Goal: Find specific page/section: Find specific page/section

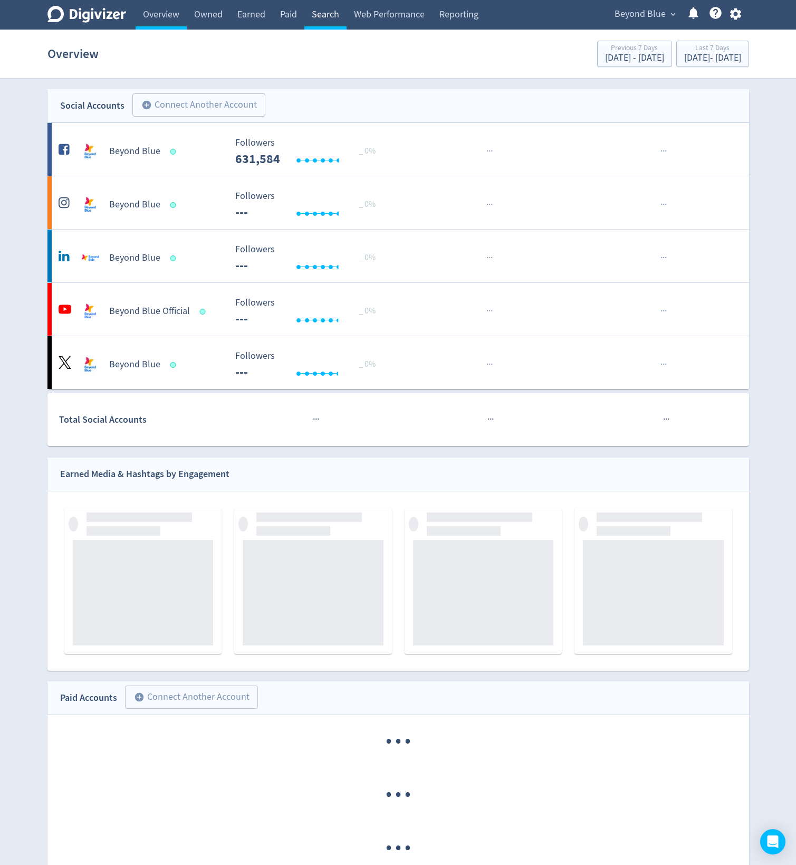
click at [340, 14] on link "Search" at bounding box center [325, 15] width 42 height 30
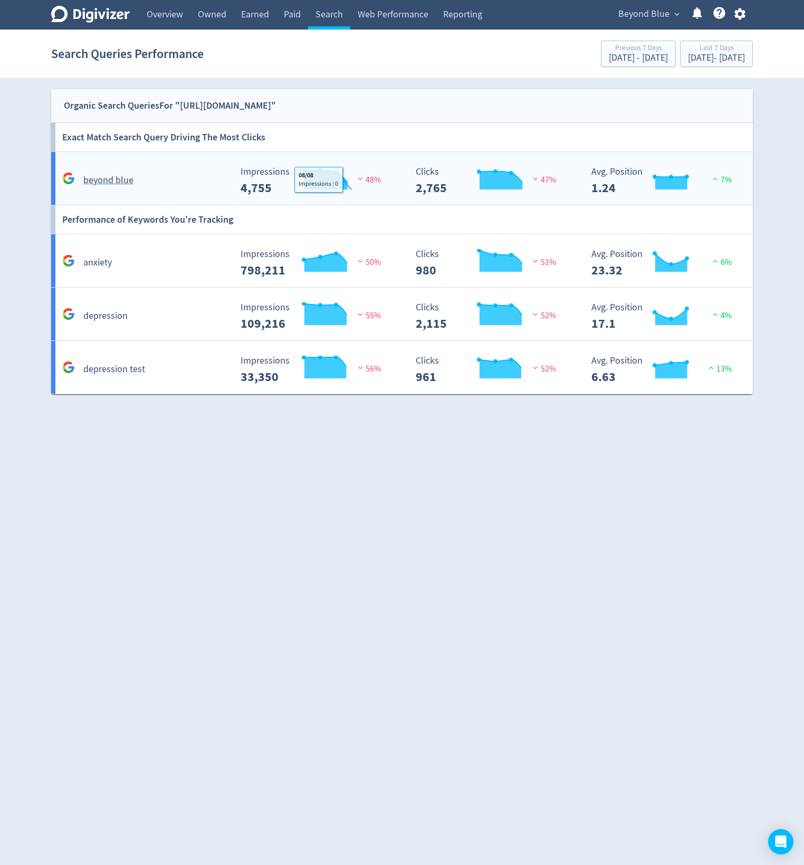
click at [362, 178] on img at bounding box center [360, 179] width 11 height 8
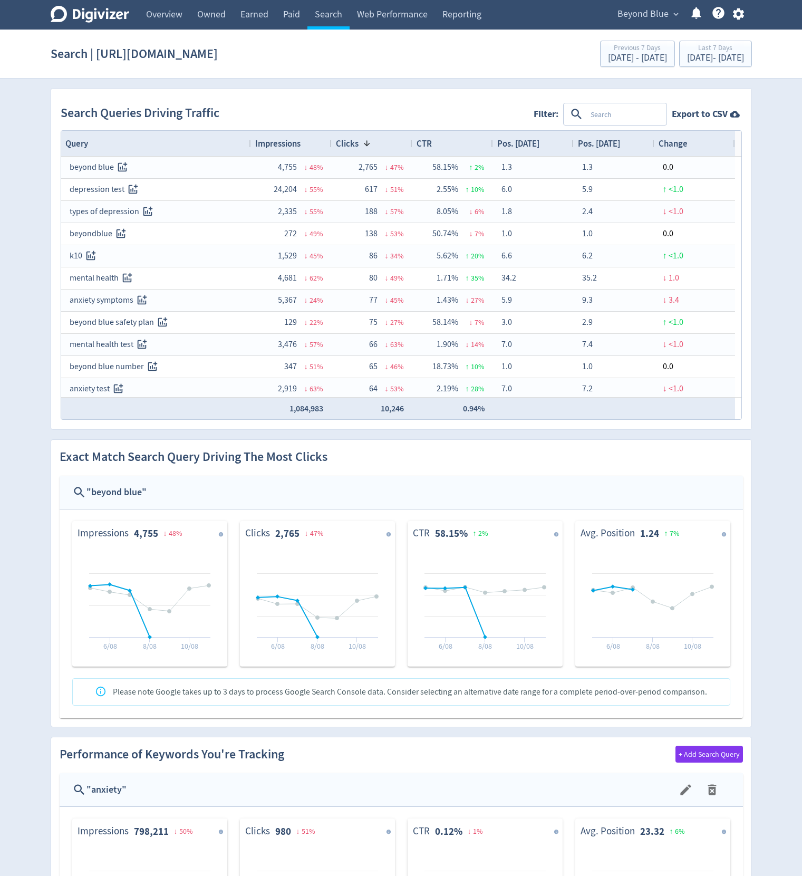
click at [589, 116] on textarea at bounding box center [572, 114] width 186 height 20
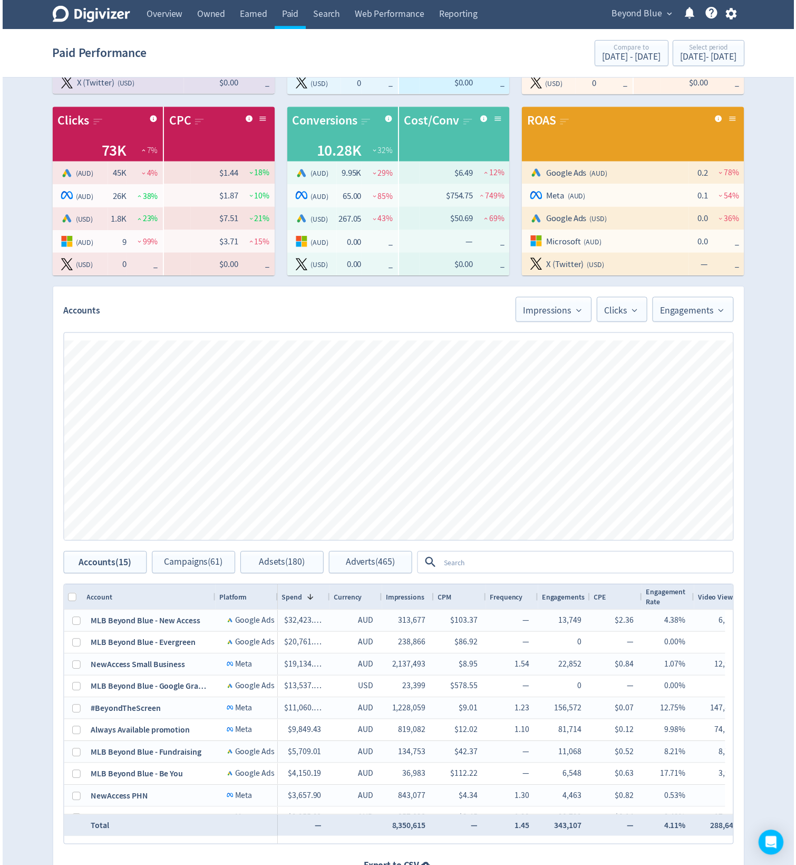
scroll to position [190, 0]
